Goal: Navigation & Orientation: Find specific page/section

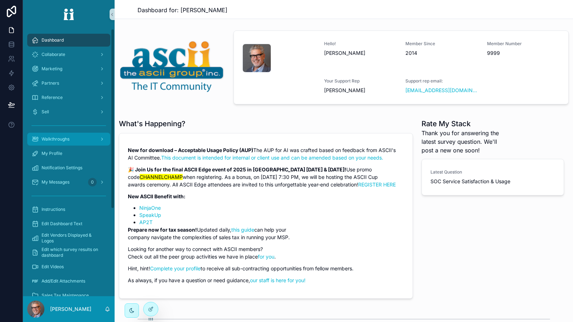
click at [90, 137] on div "Walkthroughs" at bounding box center [69, 138] width 74 height 11
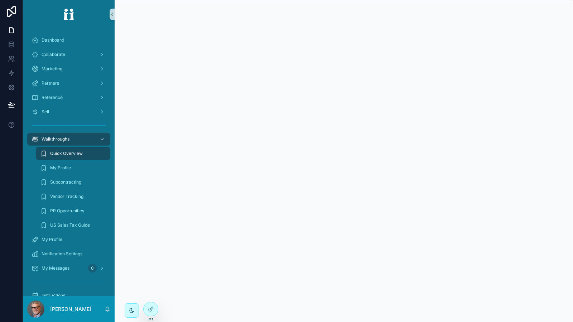
click at [89, 138] on div "Walkthroughs" at bounding box center [69, 138] width 74 height 11
click at [73, 162] on div "My Profile" at bounding box center [73, 167] width 66 height 11
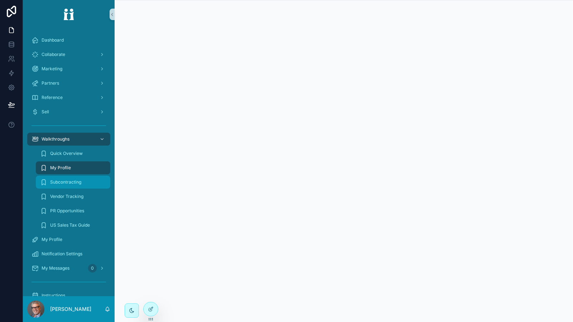
click at [74, 179] on span "Subcontracting" at bounding box center [65, 182] width 31 height 6
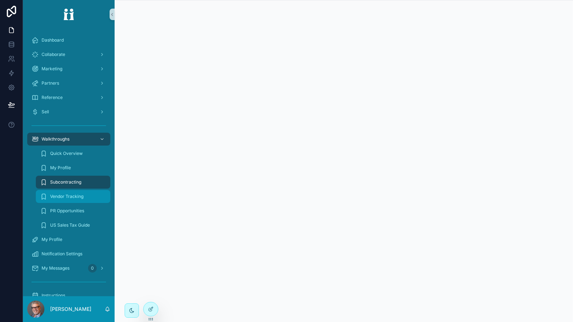
click at [72, 193] on div "Vendor Tracking" at bounding box center [73, 196] width 66 height 11
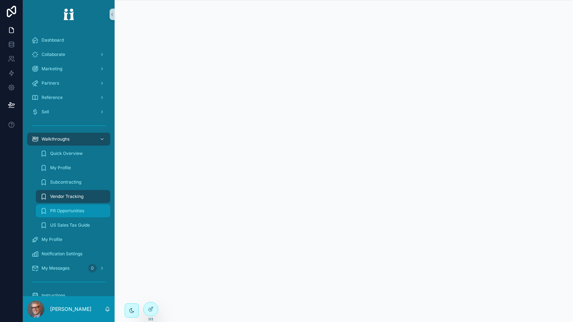
click at [70, 210] on span "PR Opportunities" at bounding box center [67, 211] width 34 height 6
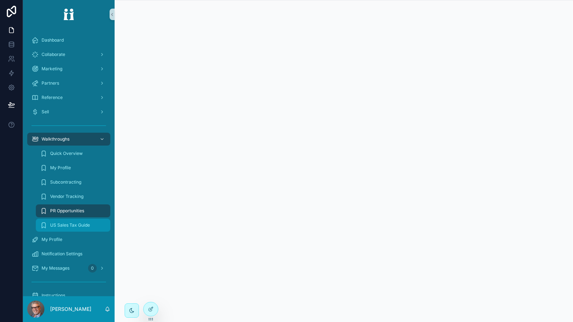
click at [65, 223] on span "US Sales Tax Guide" at bounding box center [70, 225] width 40 height 6
click at [102, 141] on div "scrollable content" at bounding box center [101, 138] width 9 height 11
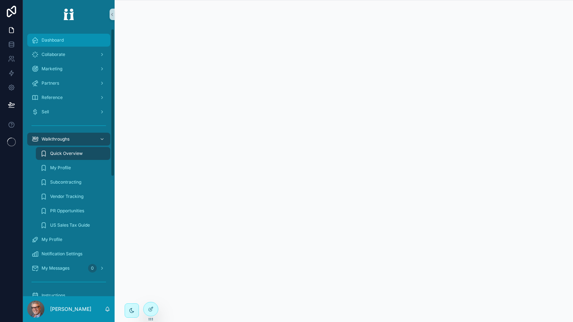
click at [72, 44] on div "Dashboard" at bounding box center [69, 39] width 74 height 11
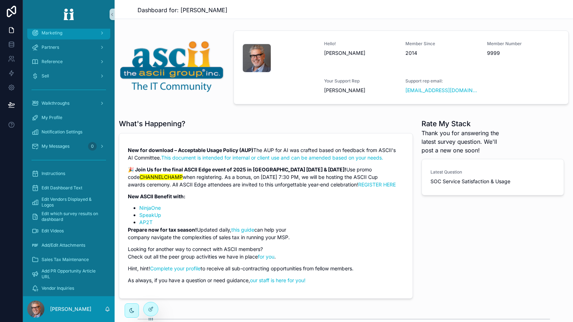
click at [71, 35] on div "Marketing" at bounding box center [69, 32] width 74 height 11
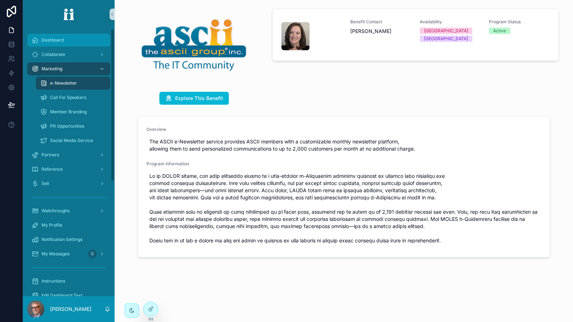
click at [56, 43] on div "Dashboard" at bounding box center [69, 39] width 74 height 11
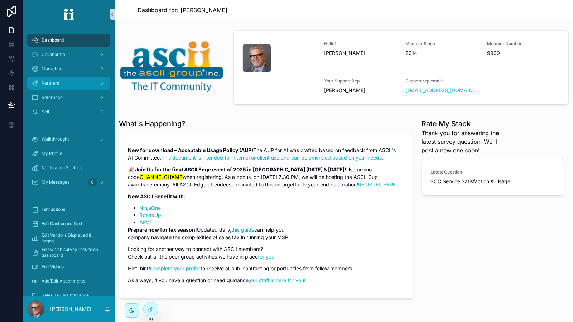
click at [70, 86] on div "Partners" at bounding box center [69, 82] width 74 height 11
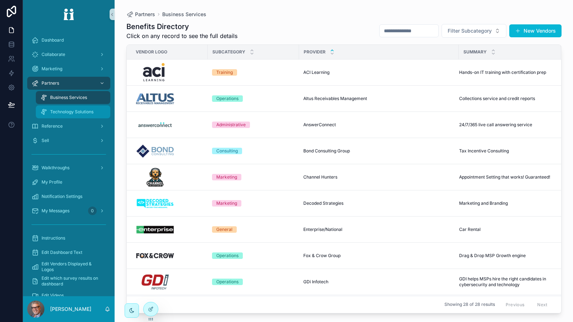
click at [76, 106] on div "Technology Solutions" at bounding box center [73, 111] width 66 height 11
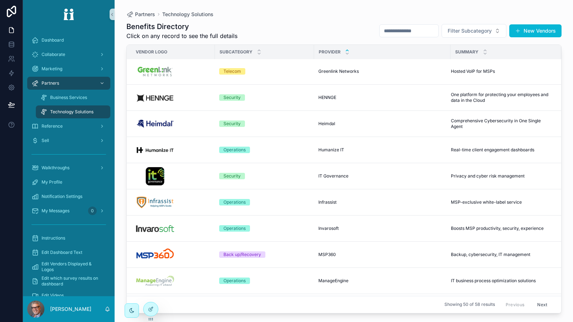
scroll to position [575, 0]
